Goal: Navigation & Orientation: Understand site structure

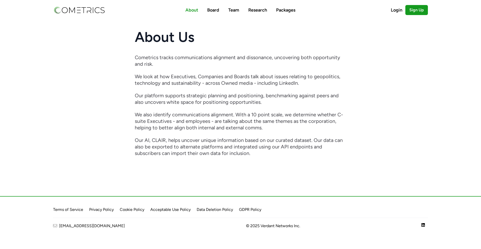
click at [82, 11] on img at bounding box center [79, 10] width 52 height 9
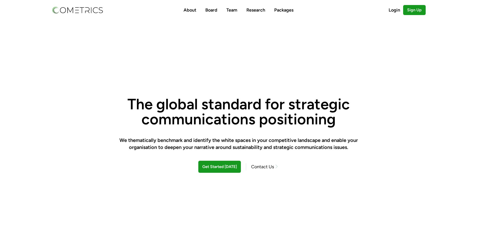
click at [226, 10] on ul "About Board Team Research Packages" at bounding box center [238, 10] width 110 height 7
